Goal: Information Seeking & Learning: Learn about a topic

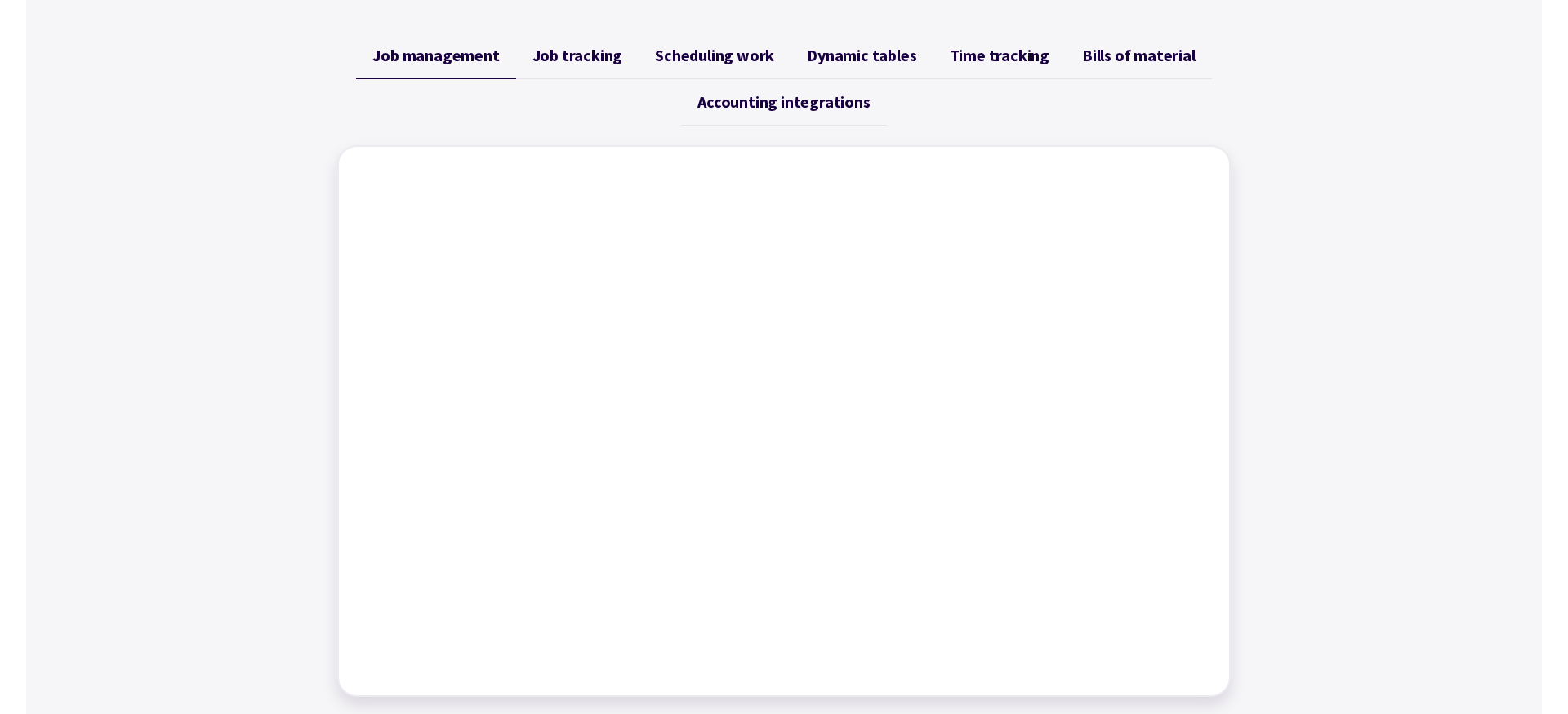
scroll to position [646, 0]
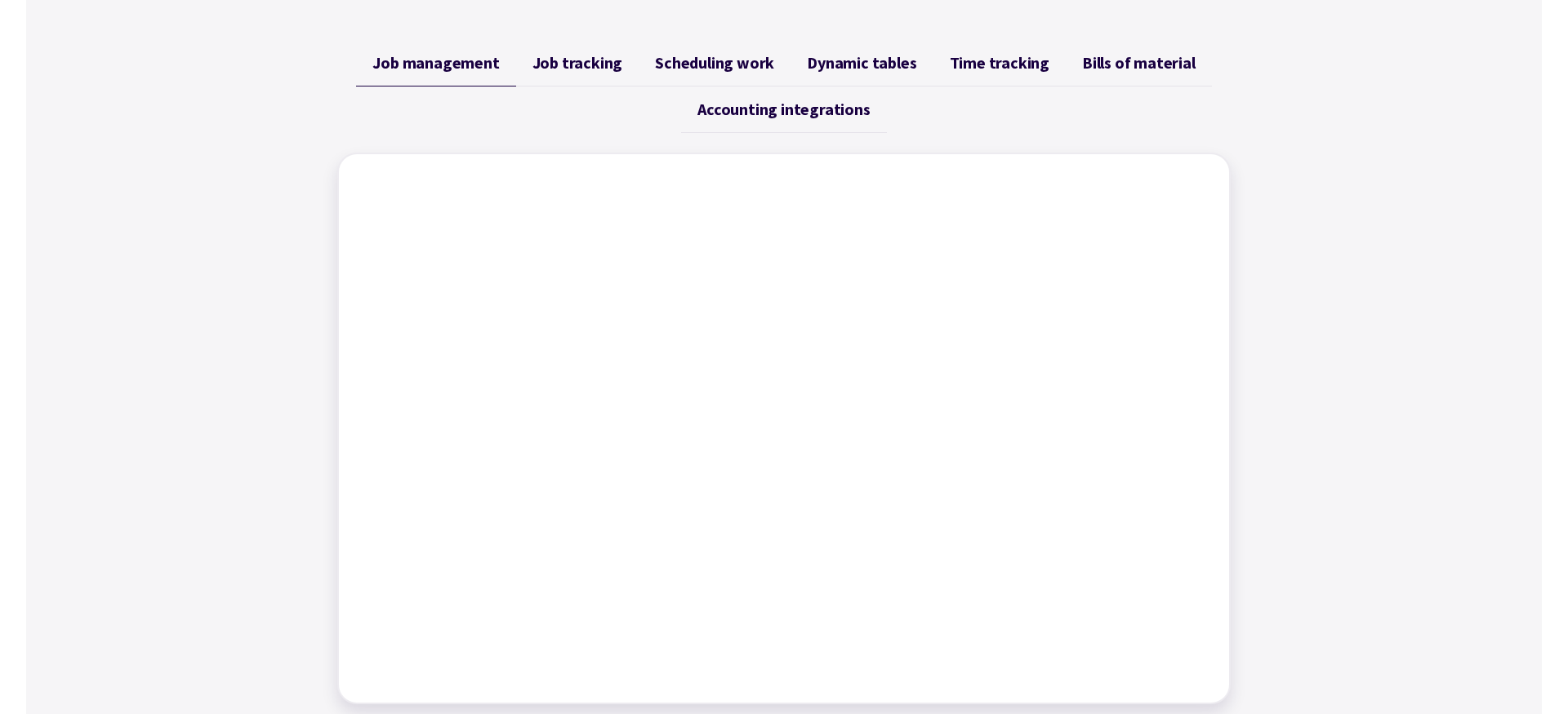
click at [586, 62] on span "Job tracking" at bounding box center [578, 62] width 91 height 20
click at [718, 65] on span "Scheduling work" at bounding box center [714, 62] width 119 height 20
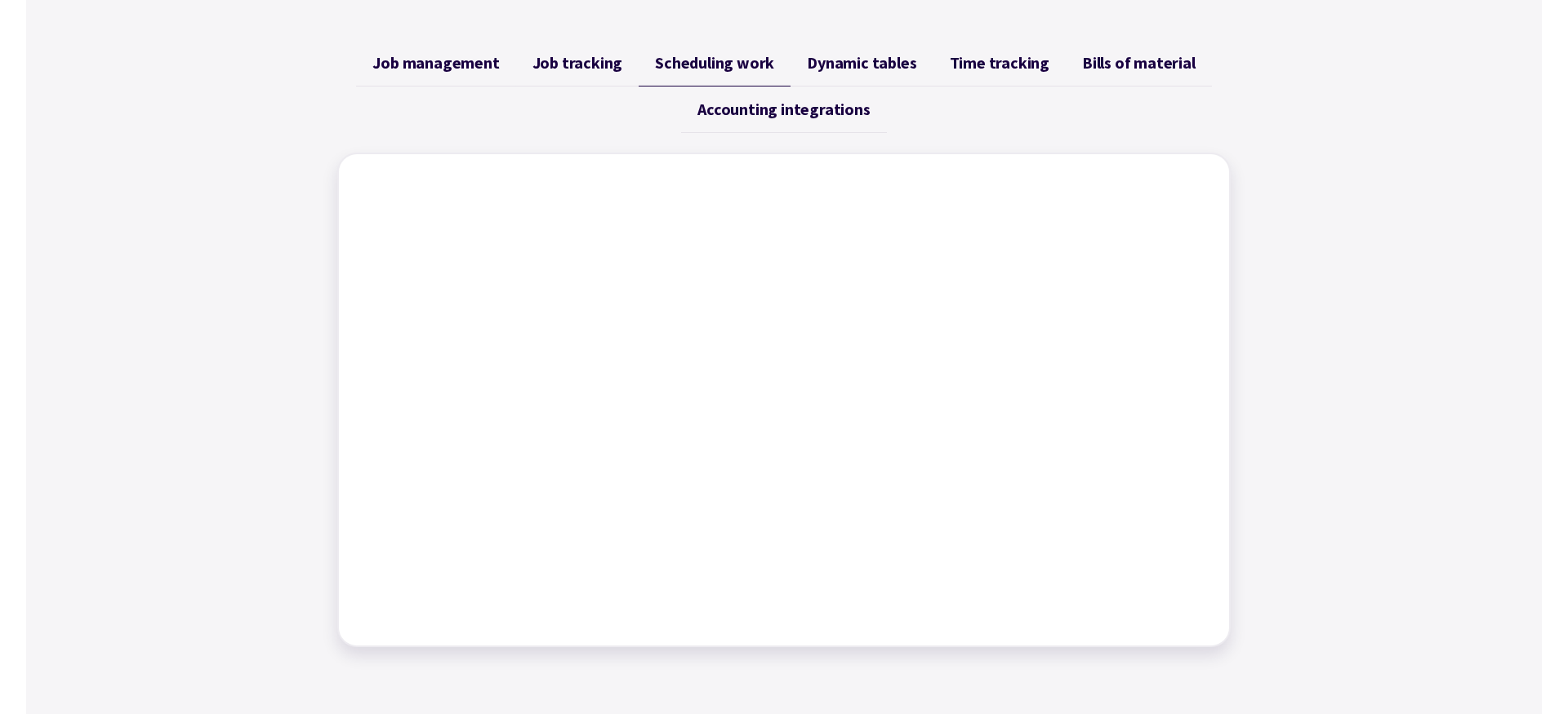
click at [866, 73] on span "Dynamic tables" at bounding box center [860, 62] width 109 height 20
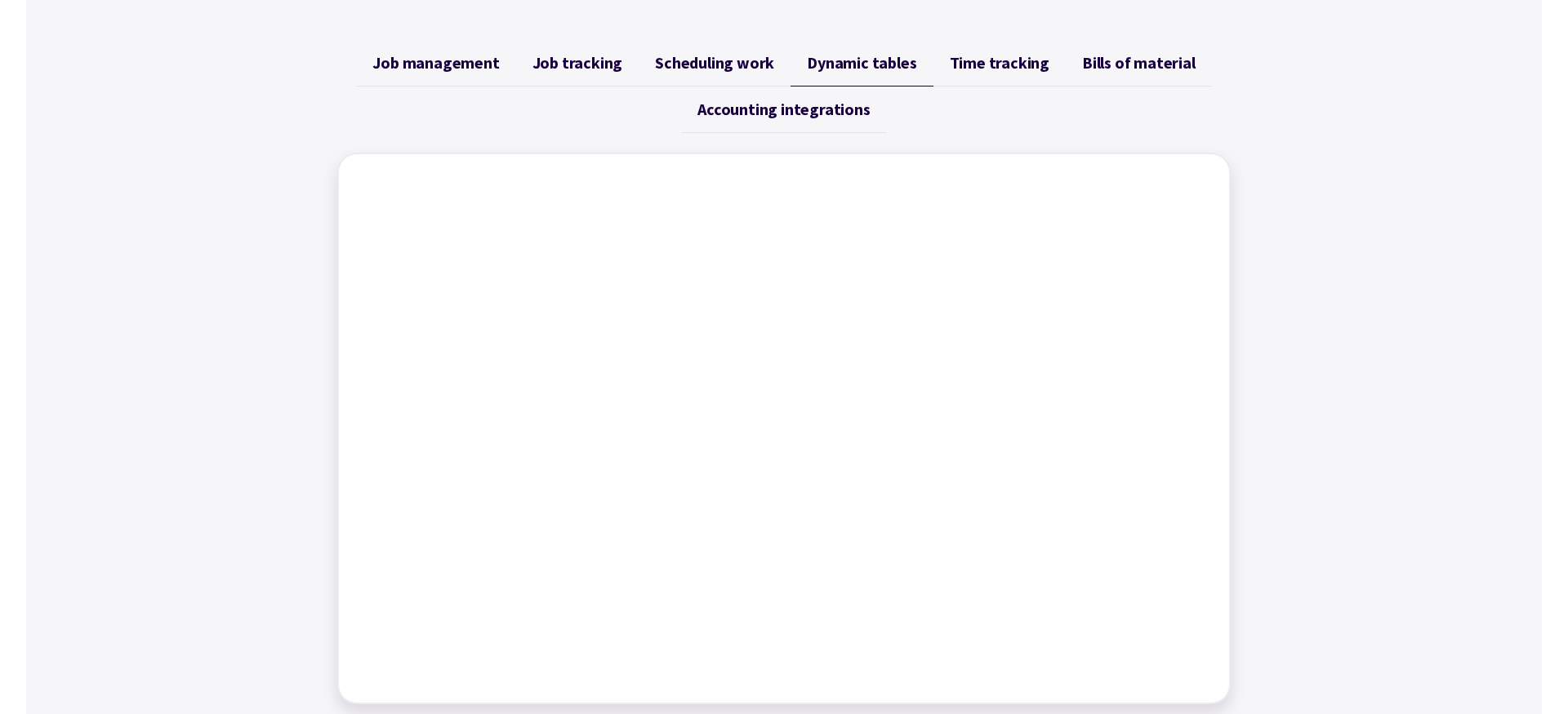
click at [1006, 59] on span "Time tracking" at bounding box center [999, 62] width 99 height 20
click at [1106, 77] on link "Bills of material" at bounding box center [1139, 62] width 146 height 46
click at [838, 109] on span "Accounting integrations" at bounding box center [784, 109] width 172 height 20
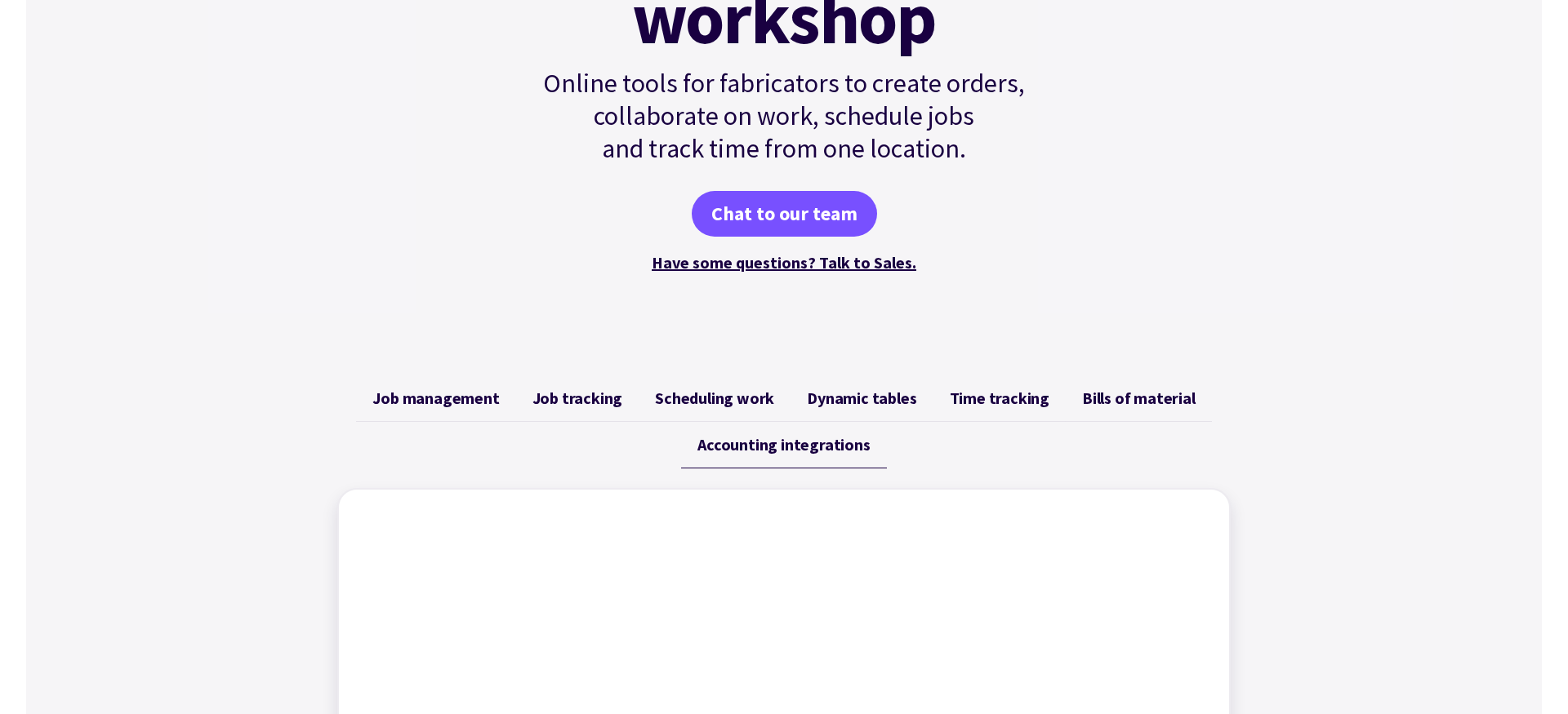
scroll to position [0, 0]
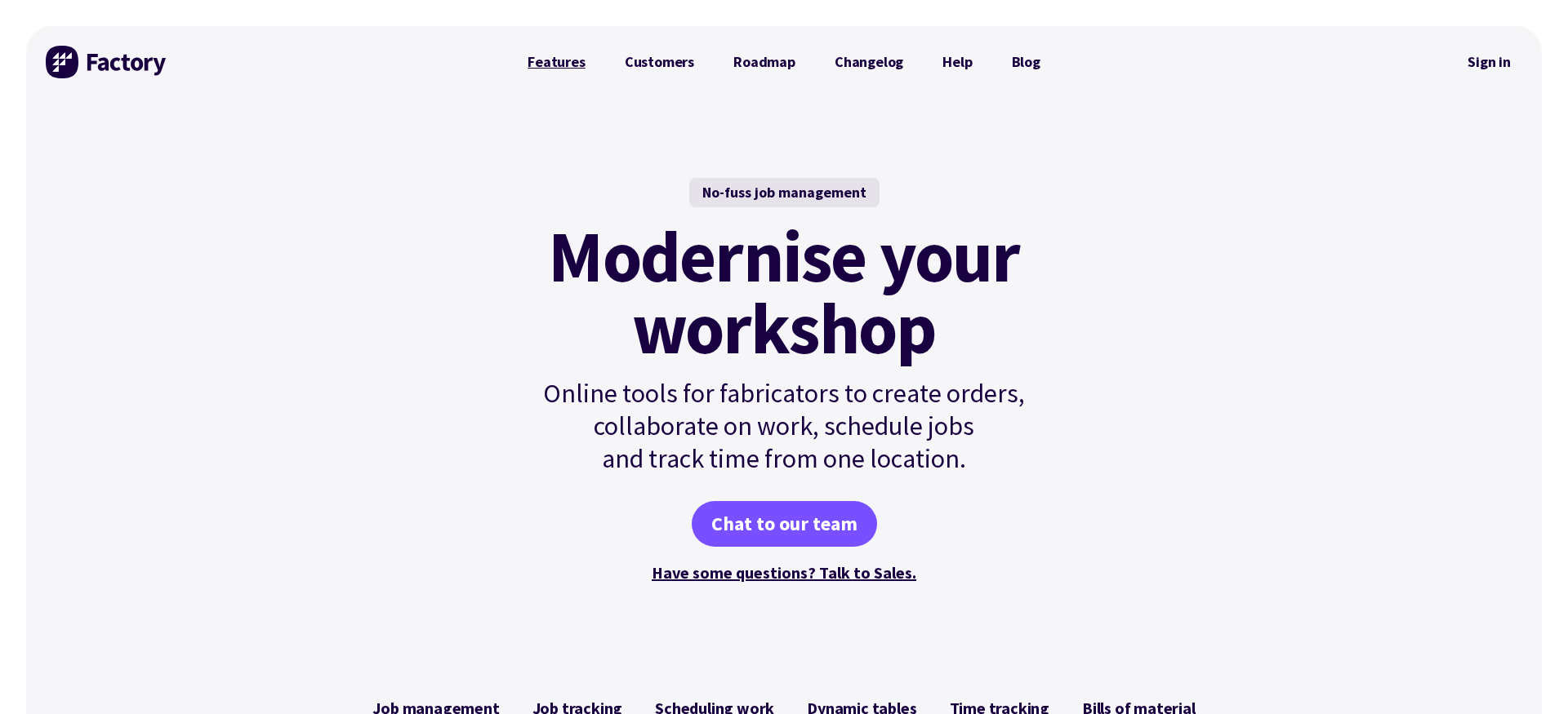
click at [564, 56] on link "Features" at bounding box center [556, 62] width 98 height 32
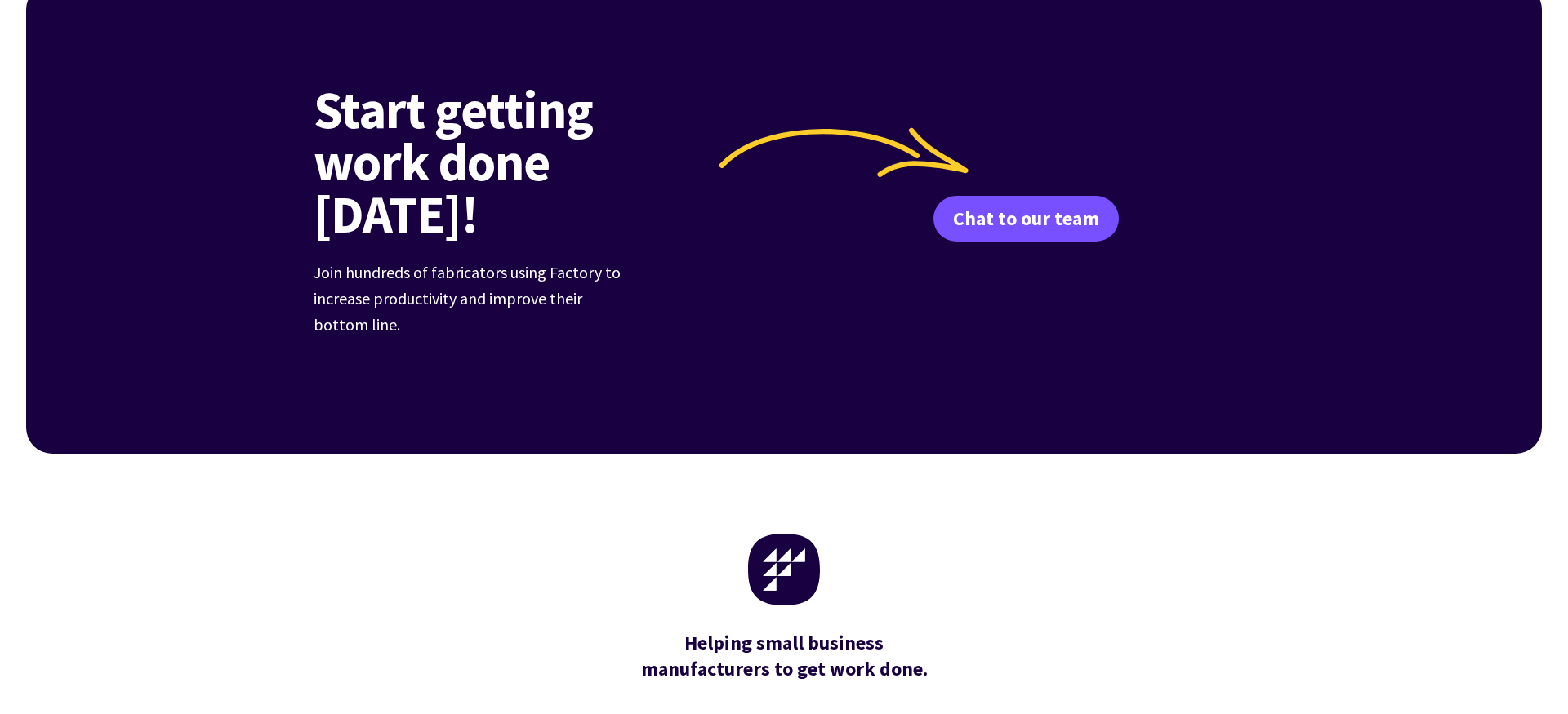
scroll to position [2571, 0]
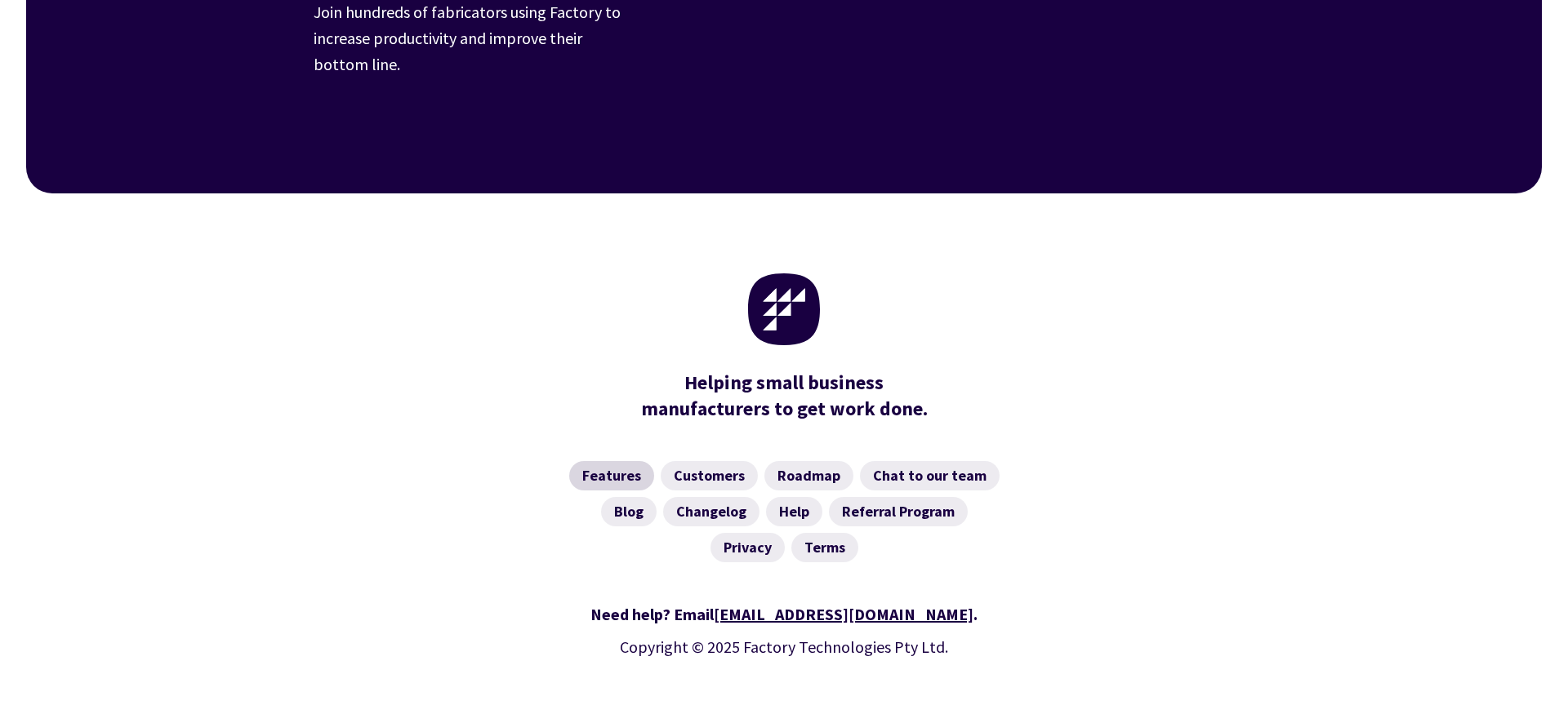
click at [589, 461] on link "Features" at bounding box center [612, 475] width 85 height 29
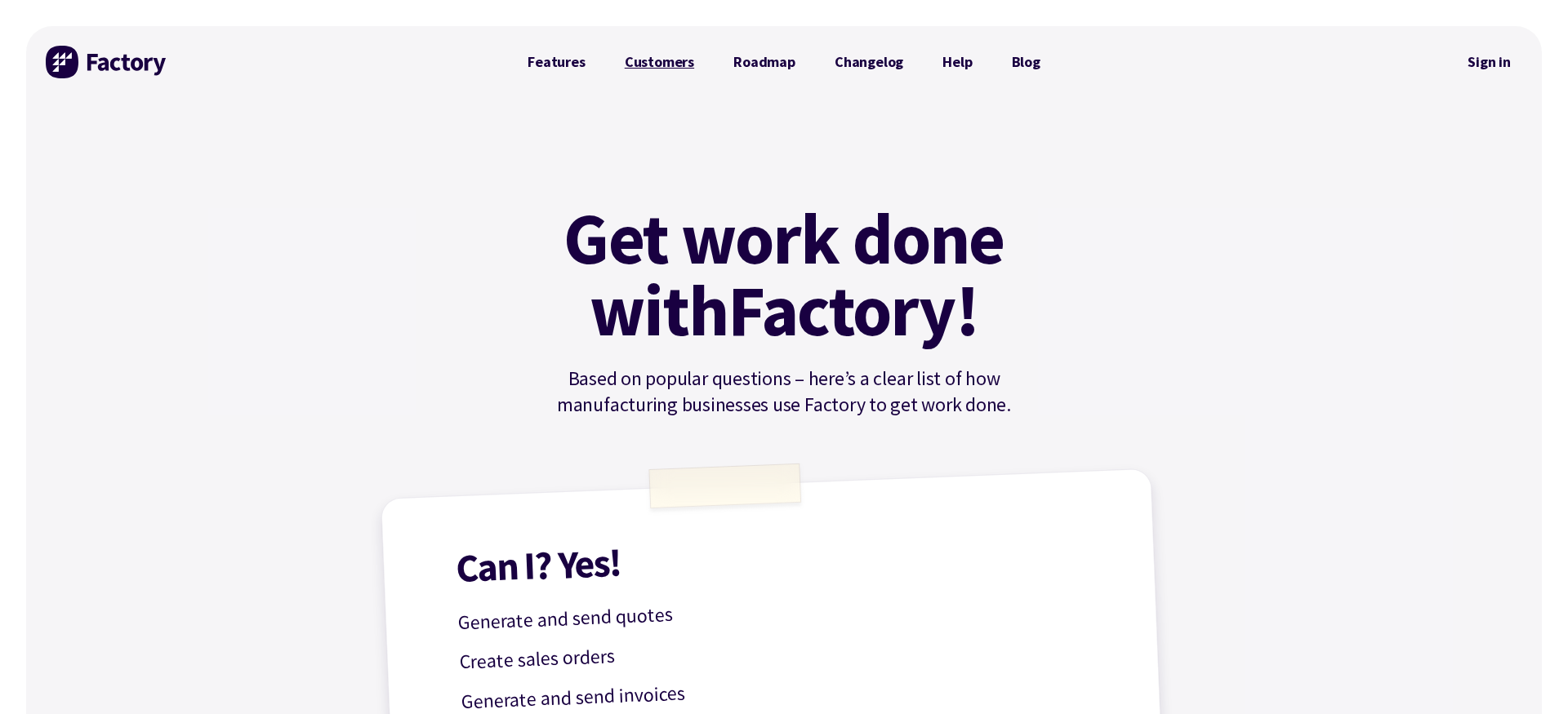
click at [681, 63] on link "Customers" at bounding box center [659, 62] width 109 height 32
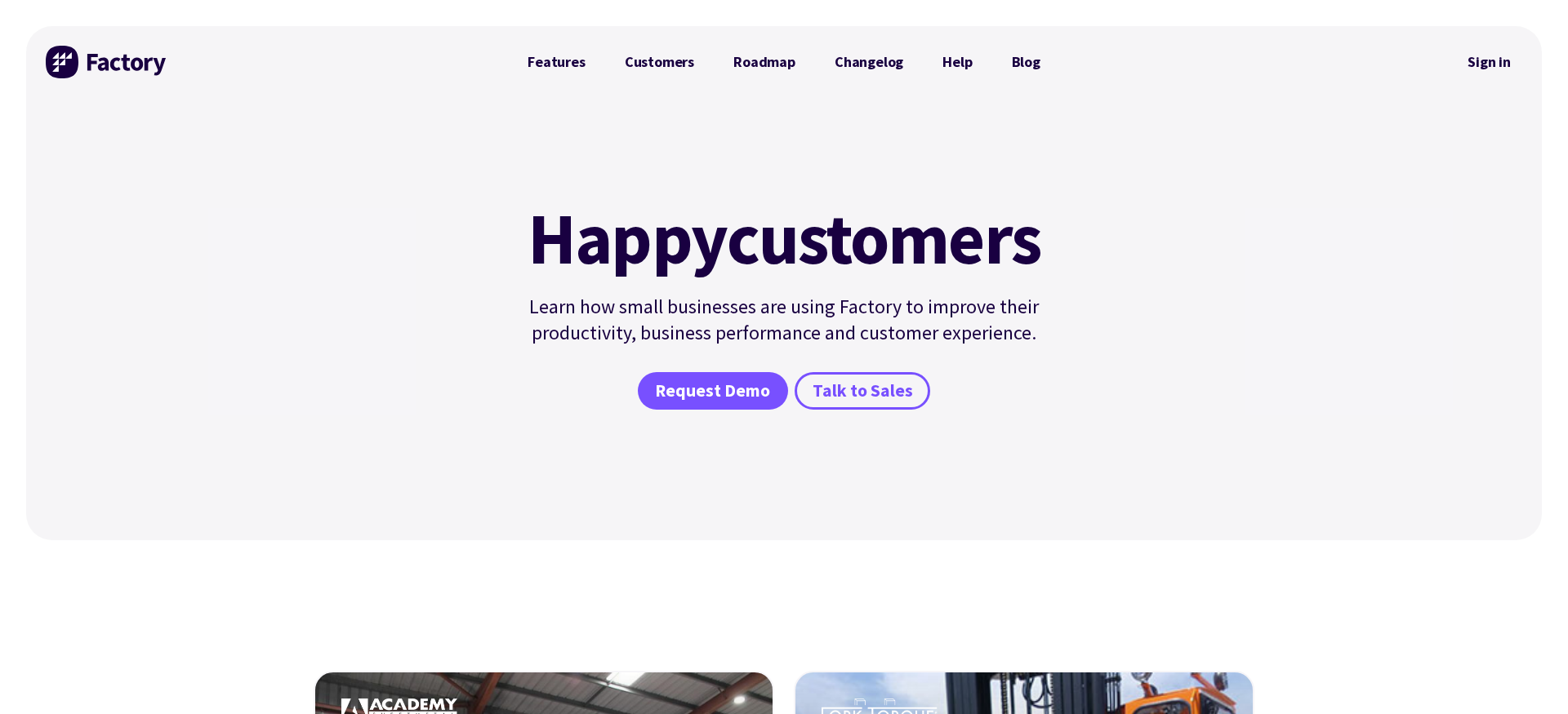
click at [116, 47] on img at bounding box center [106, 62] width 122 height 32
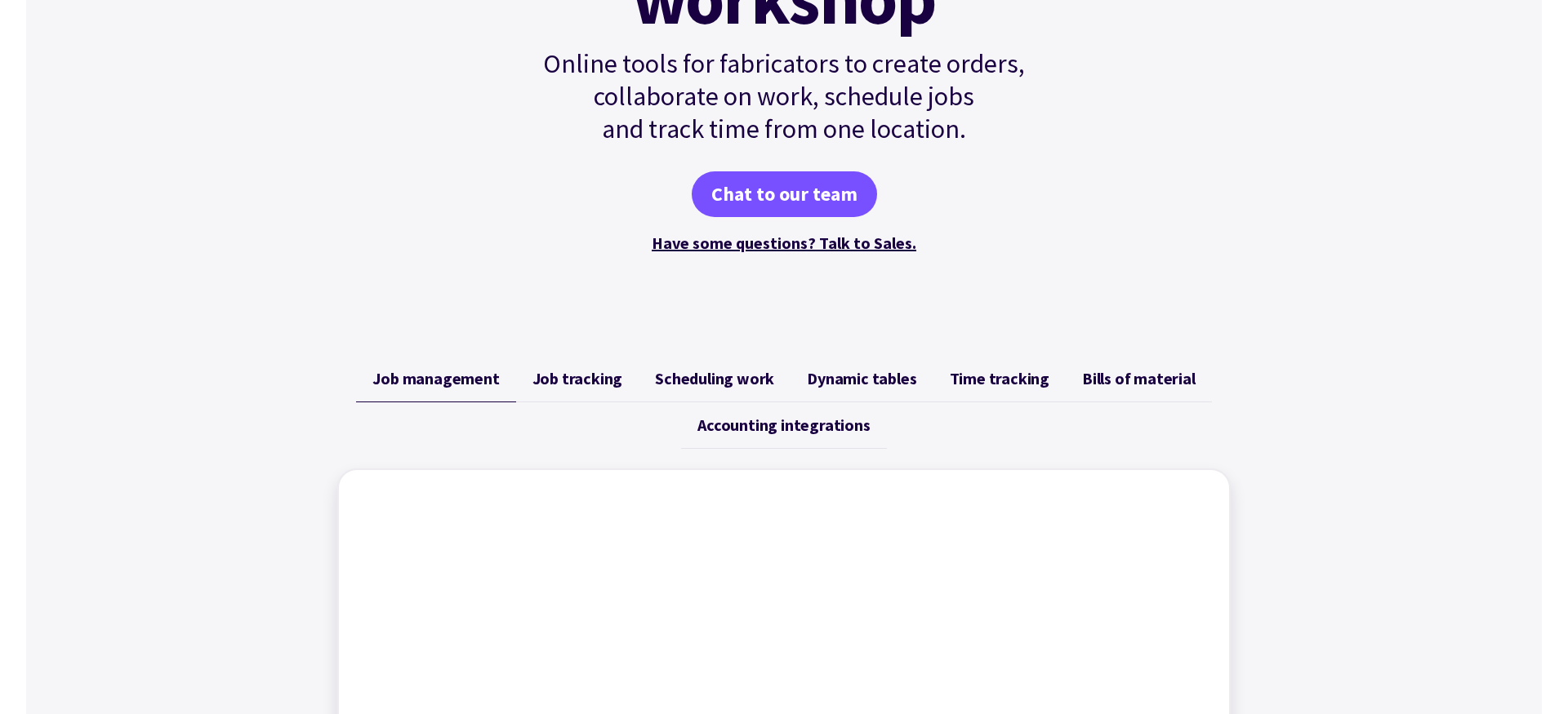
scroll to position [340, 0]
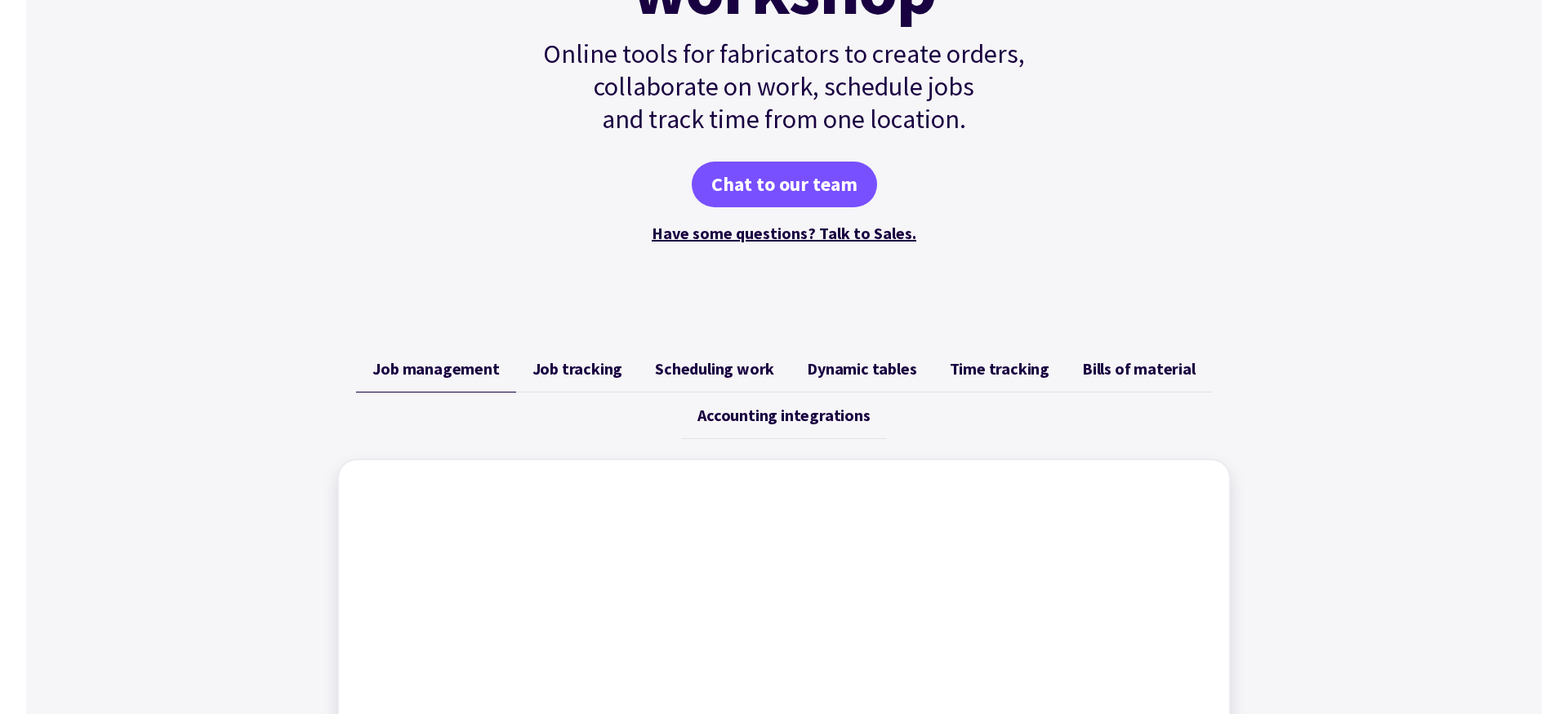
click at [624, 381] on link "Job tracking" at bounding box center [578, 368] width 123 height 46
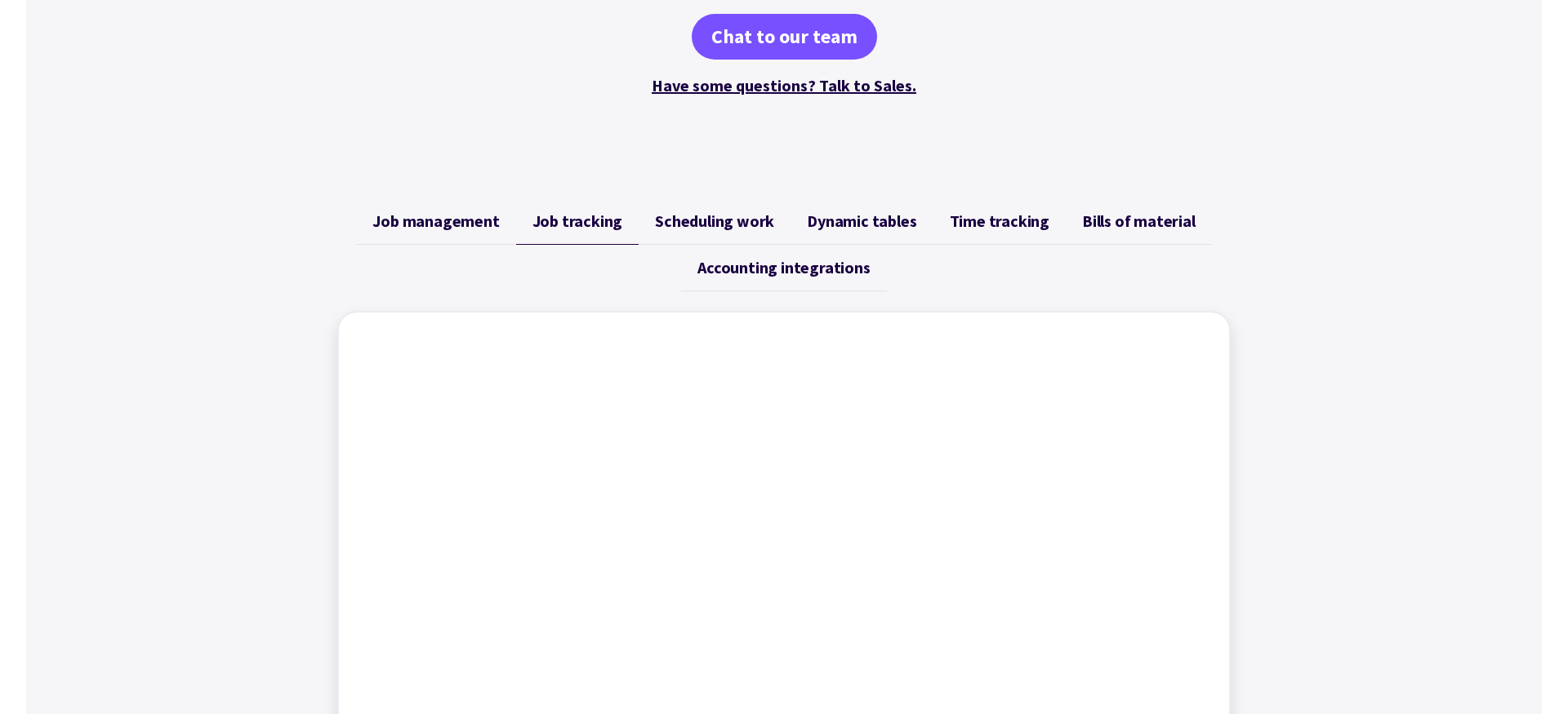
scroll to position [489, 0]
